Goal: Task Accomplishment & Management: Use online tool/utility

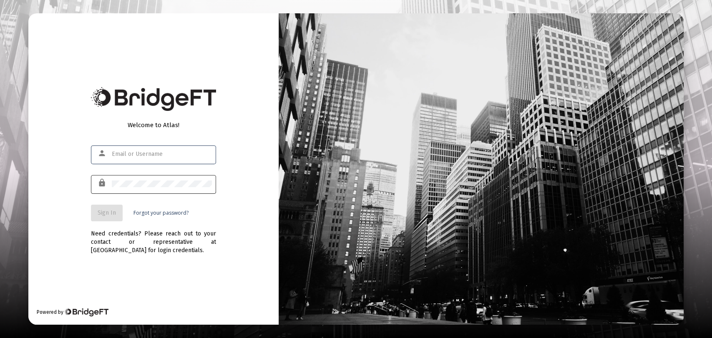
type input "[EMAIL_ADDRESS][DOMAIN_NAME]"
click at [157, 179] on div at bounding box center [162, 183] width 100 height 20
drag, startPoint x: 103, startPoint y: 211, endPoint x: 106, endPoint y: 182, distance: 29.0
click at [103, 211] on span "Sign In" at bounding box center [107, 212] width 18 height 7
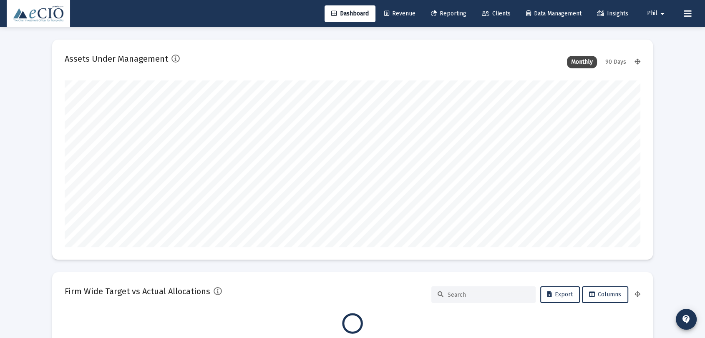
scroll to position [167, 310]
type input "[DATE]"
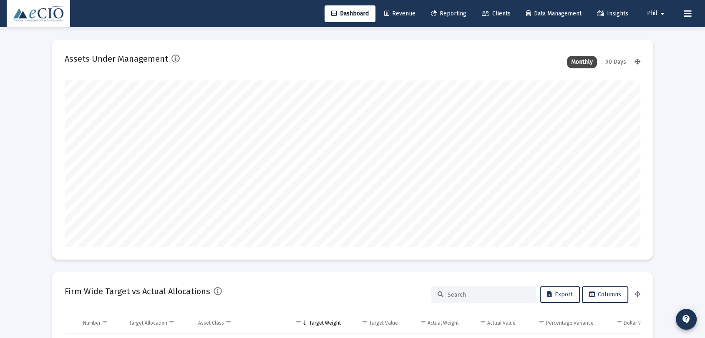
scroll to position [400, 0]
click at [501, 15] on span "Clients" at bounding box center [495, 13] width 29 height 7
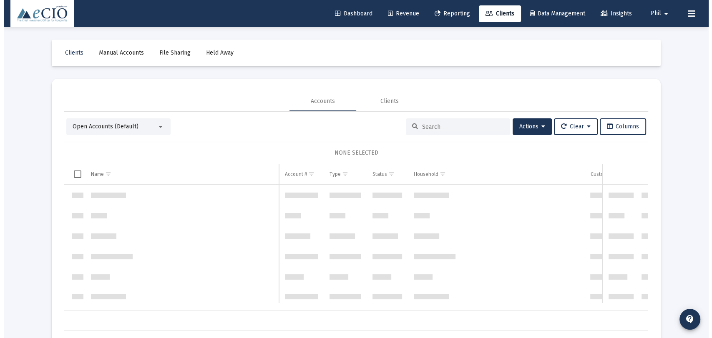
scroll to position [400, 0]
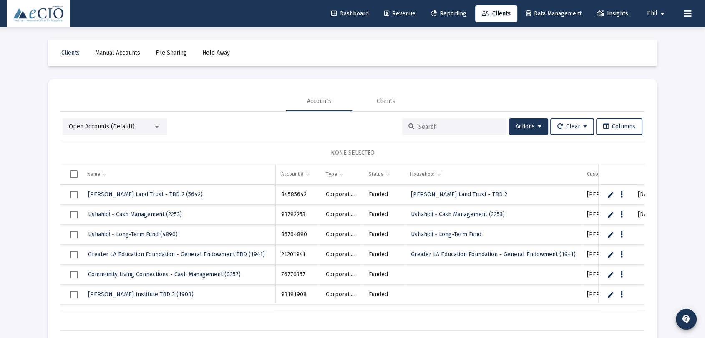
click at [437, 124] on input at bounding box center [459, 126] width 82 height 7
click at [453, 14] on span "Reporting" at bounding box center [448, 13] width 35 height 7
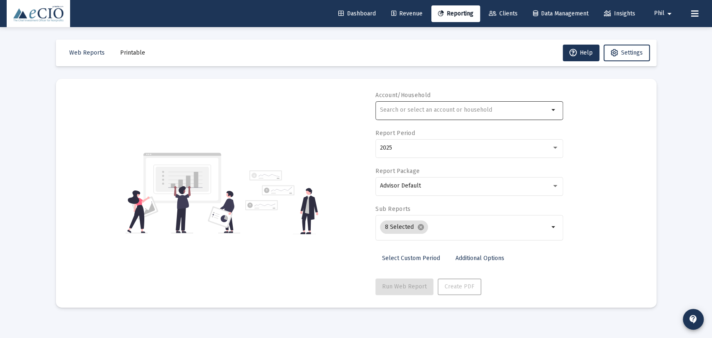
click at [467, 110] on input "text" at bounding box center [464, 110] width 169 height 7
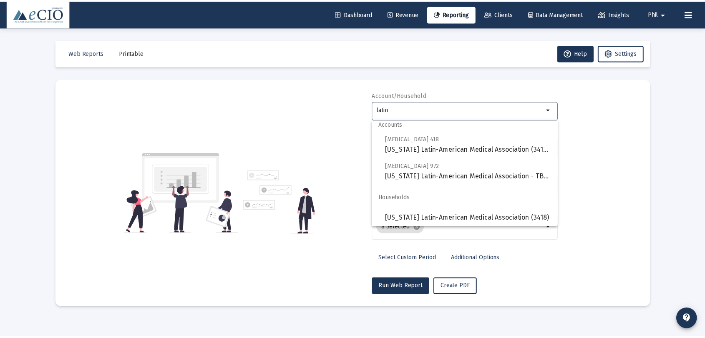
scroll to position [7, 0]
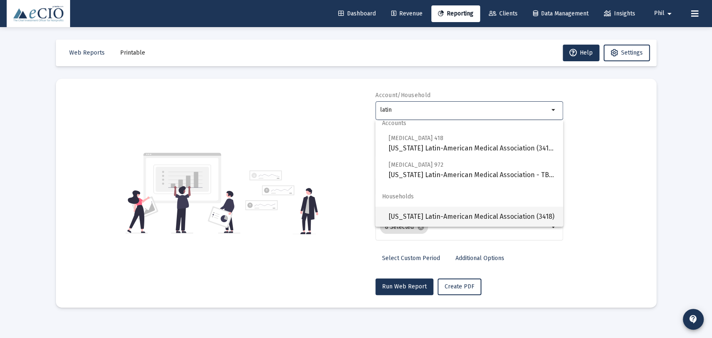
click at [491, 218] on span "[US_STATE] Latin-American Medical Association (3418)" at bounding box center [473, 217] width 168 height 20
type input "[US_STATE] Latin-American Medical Association (3418)"
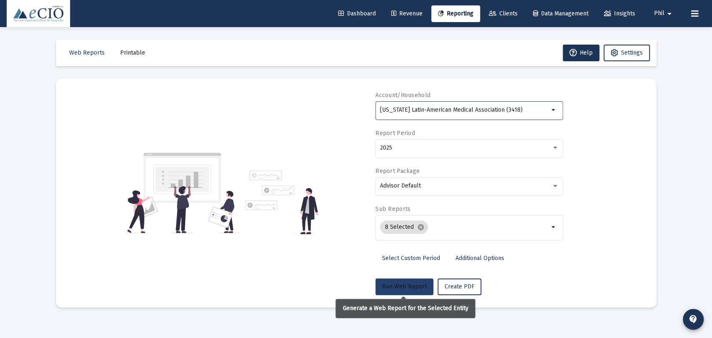
click at [402, 284] on span "Run Web Report" at bounding box center [404, 286] width 45 height 7
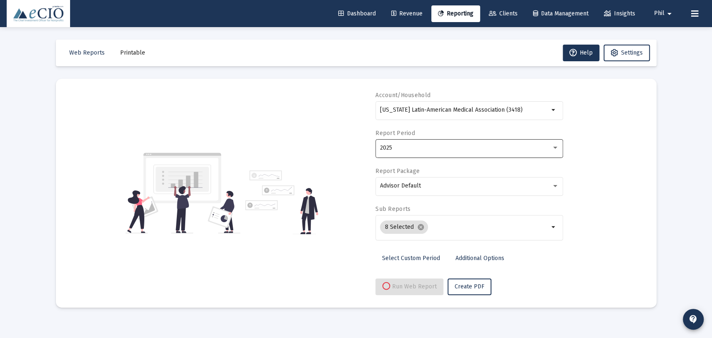
select select "View all"
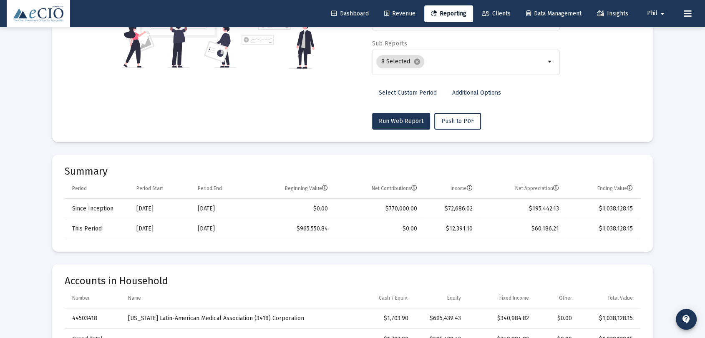
scroll to position [0, 0]
